Goal: Task Accomplishment & Management: Use online tool/utility

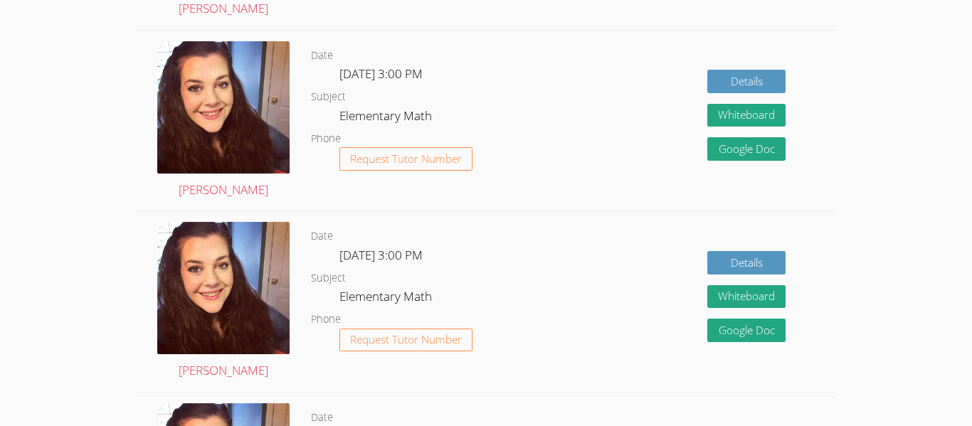
scroll to position [598, 0]
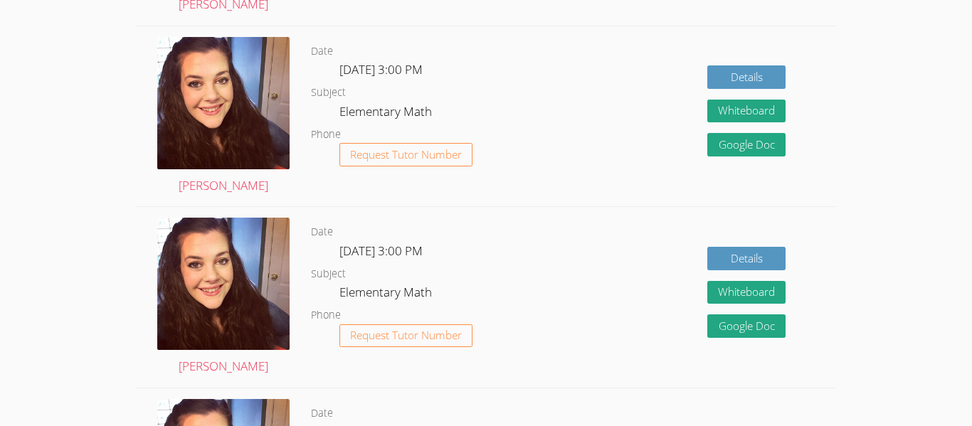
drag, startPoint x: 967, startPoint y: 54, endPoint x: 968, endPoint y: 132, distance: 78.3
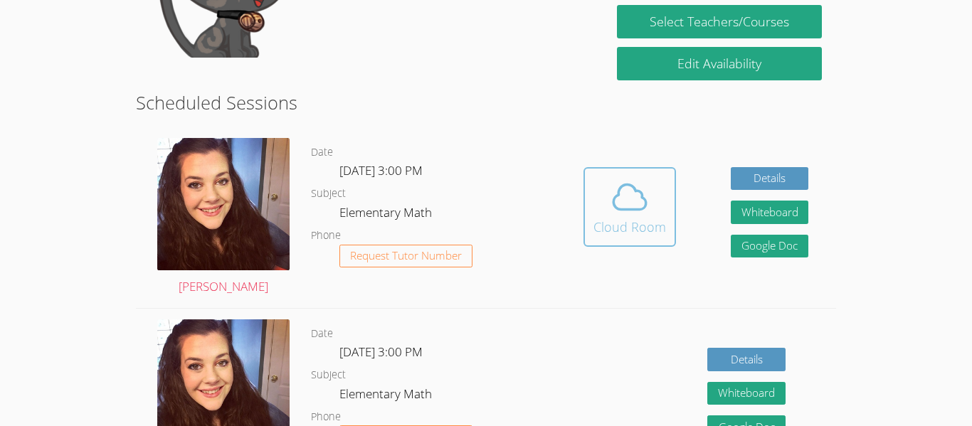
click at [663, 202] on span at bounding box center [630, 197] width 73 height 40
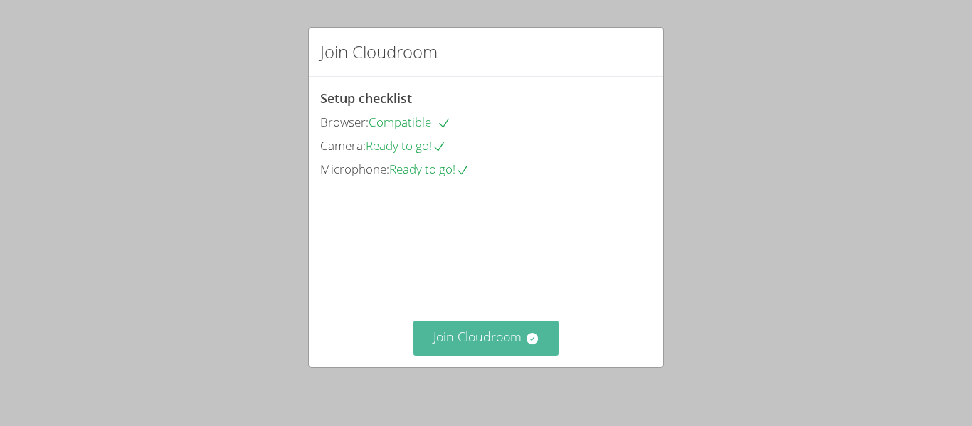
click at [491, 347] on button "Join Cloudroom" at bounding box center [487, 338] width 146 height 35
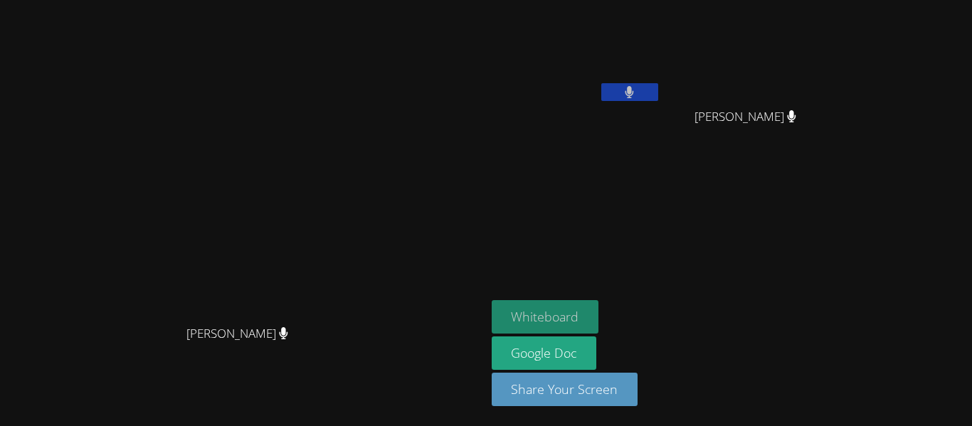
click at [599, 302] on button "Whiteboard" at bounding box center [545, 316] width 107 height 33
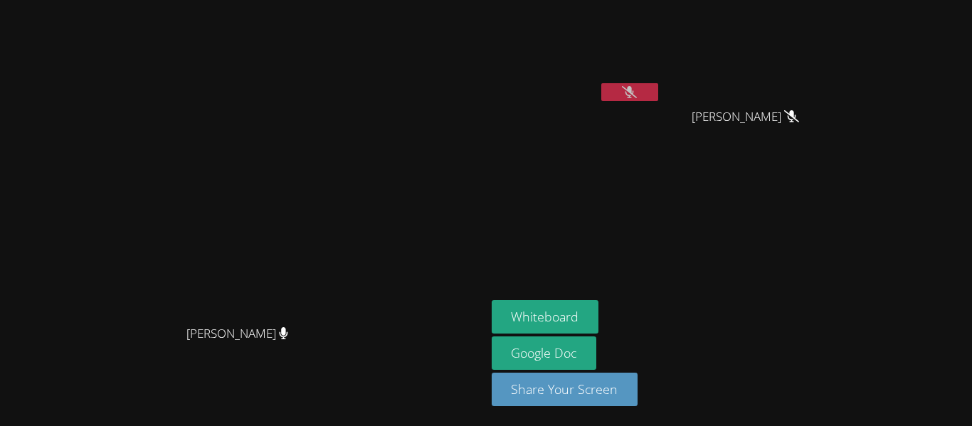
click at [637, 89] on icon at bounding box center [629, 92] width 15 height 12
click at [659, 86] on button at bounding box center [630, 92] width 57 height 18
click at [659, 87] on button at bounding box center [630, 92] width 57 height 18
click at [659, 98] on button at bounding box center [630, 92] width 57 height 18
click at [634, 89] on icon at bounding box center [629, 92] width 9 height 12
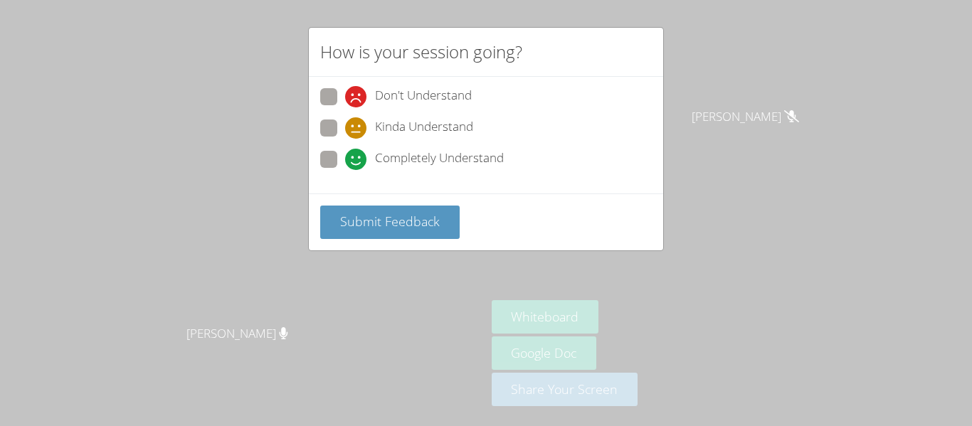
click at [345, 170] on span at bounding box center [345, 170] width 0 height 0
click at [345, 153] on input "Completely Understand" at bounding box center [351, 157] width 12 height 12
radio input "true"
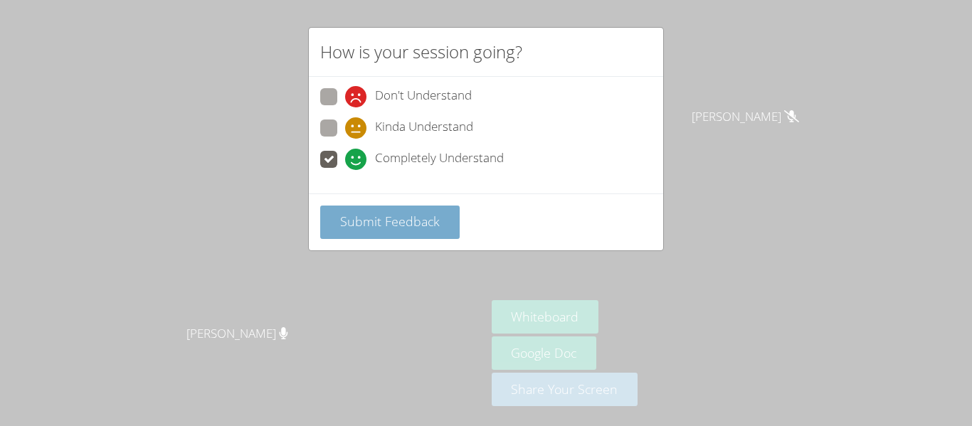
click at [394, 220] on span "Submit Feedback" at bounding box center [390, 221] width 100 height 17
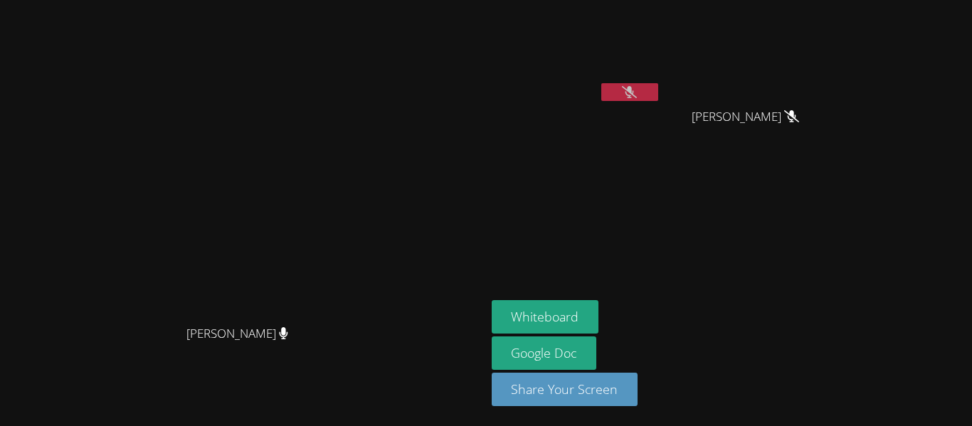
click at [659, 88] on button at bounding box center [630, 92] width 57 height 18
